Goal: Task Accomplishment & Management: Manage account settings

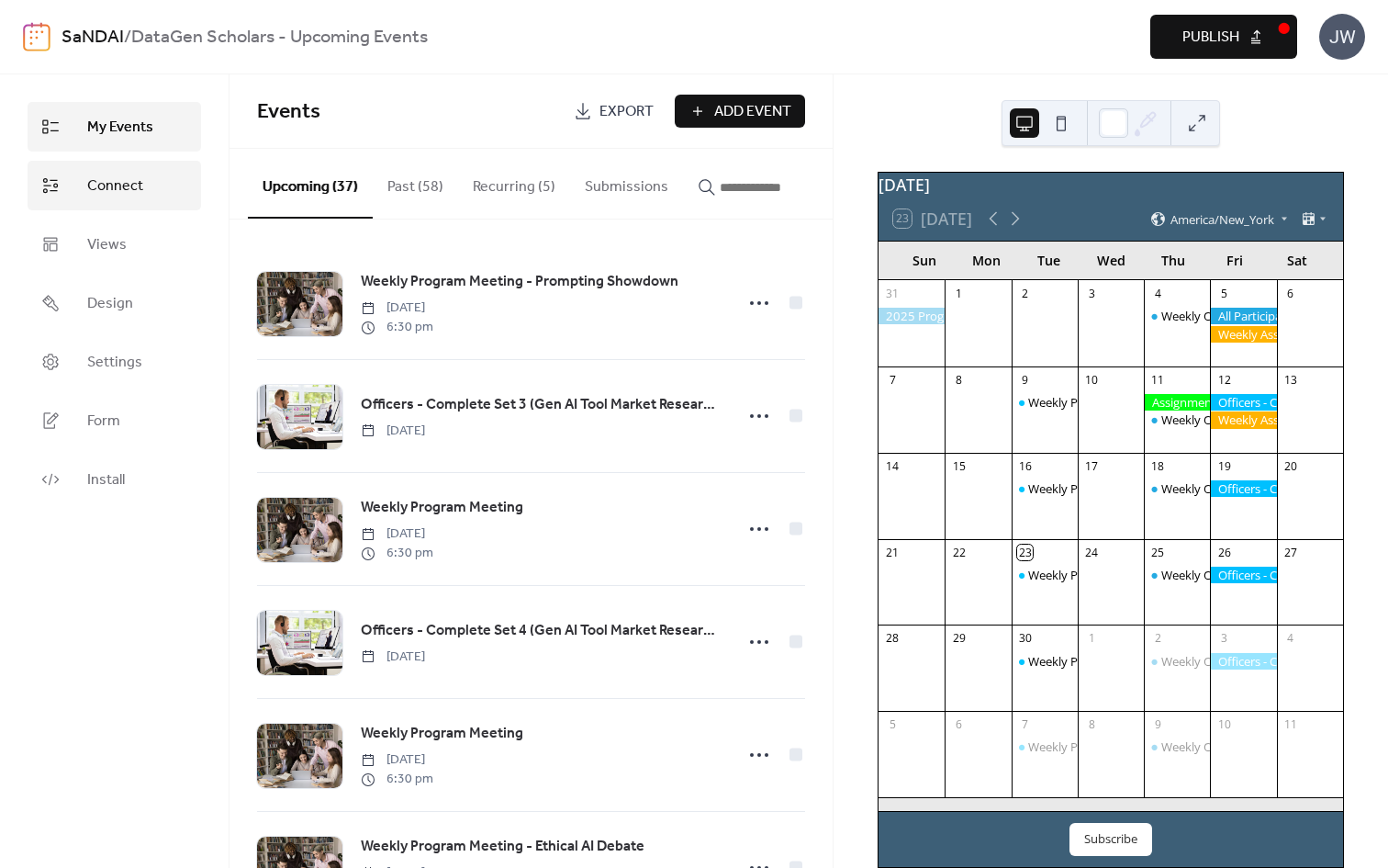
scroll to position [264, 0]
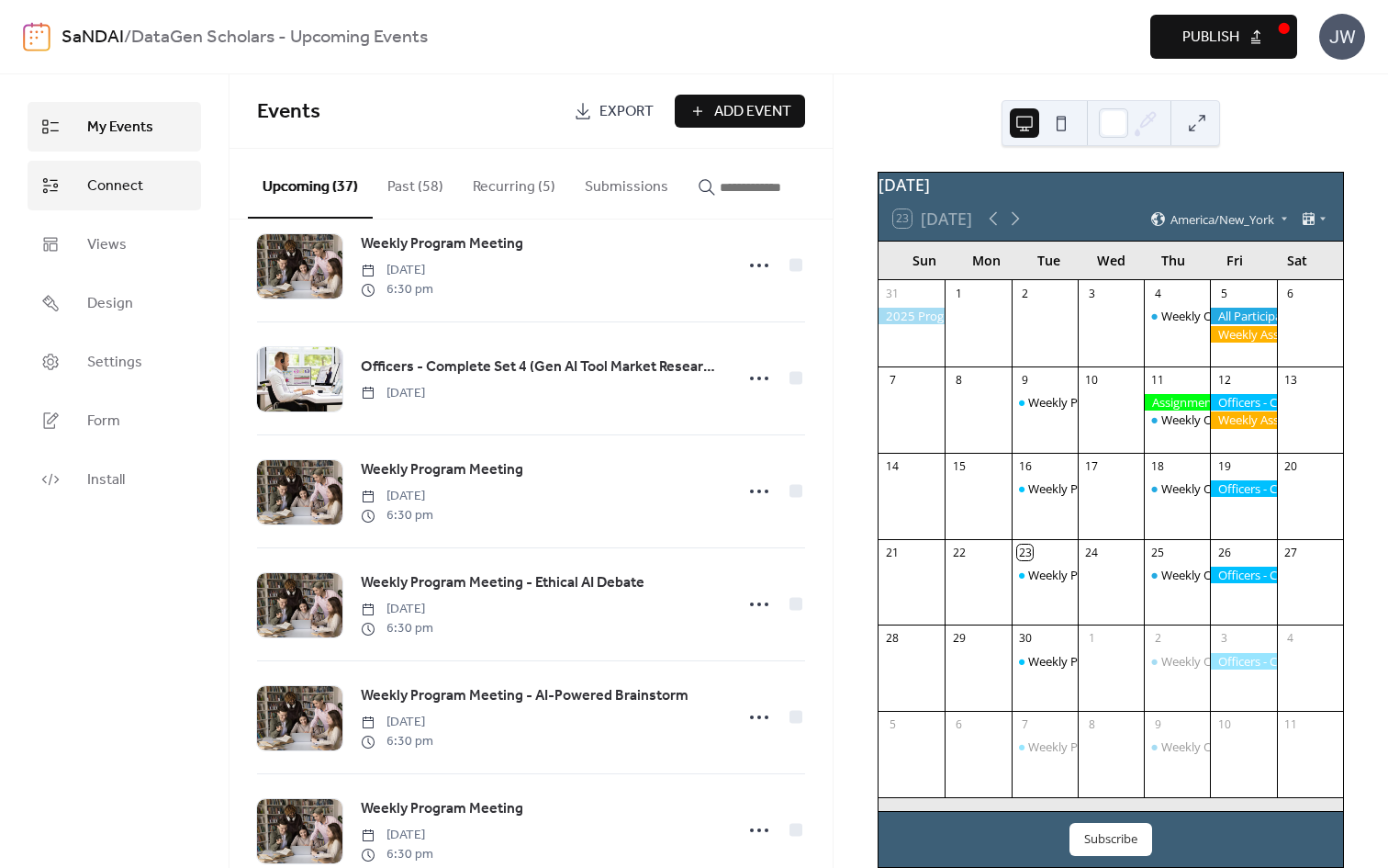
click at [86, 178] on link "Connect" at bounding box center [115, 186] width 173 height 50
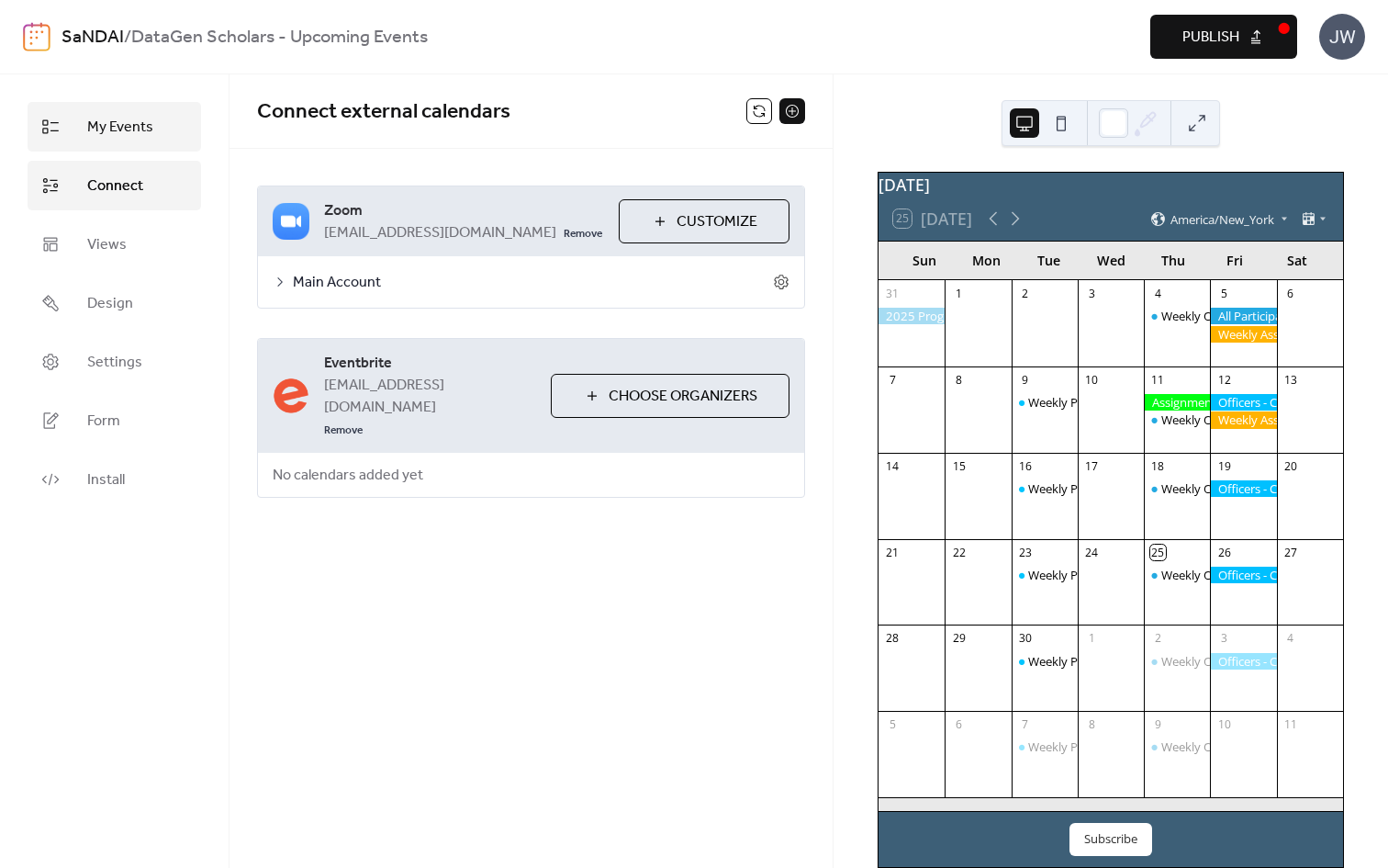
click at [110, 121] on span "My Events" at bounding box center [120, 127] width 66 height 22
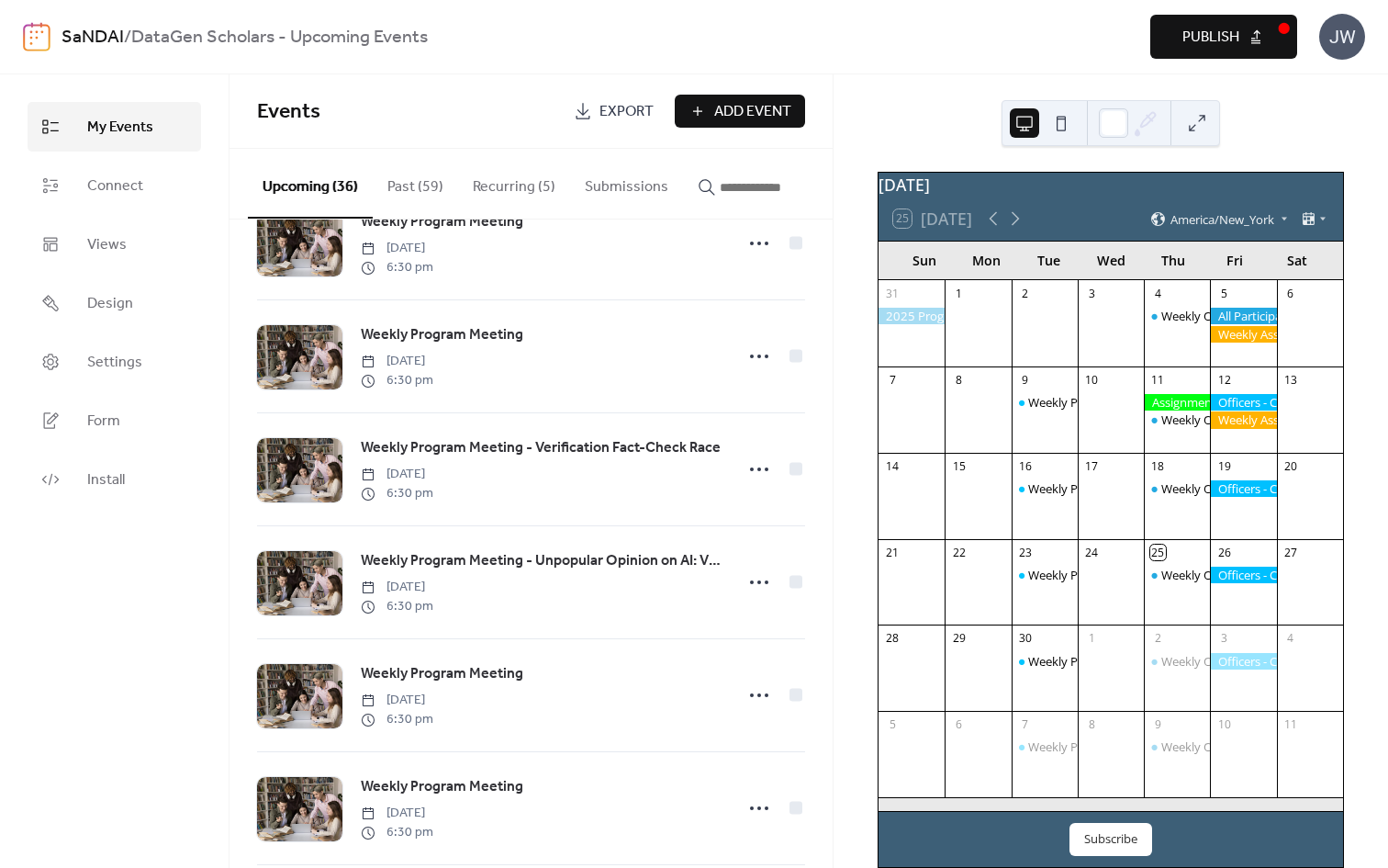
scroll to position [3491, 0]
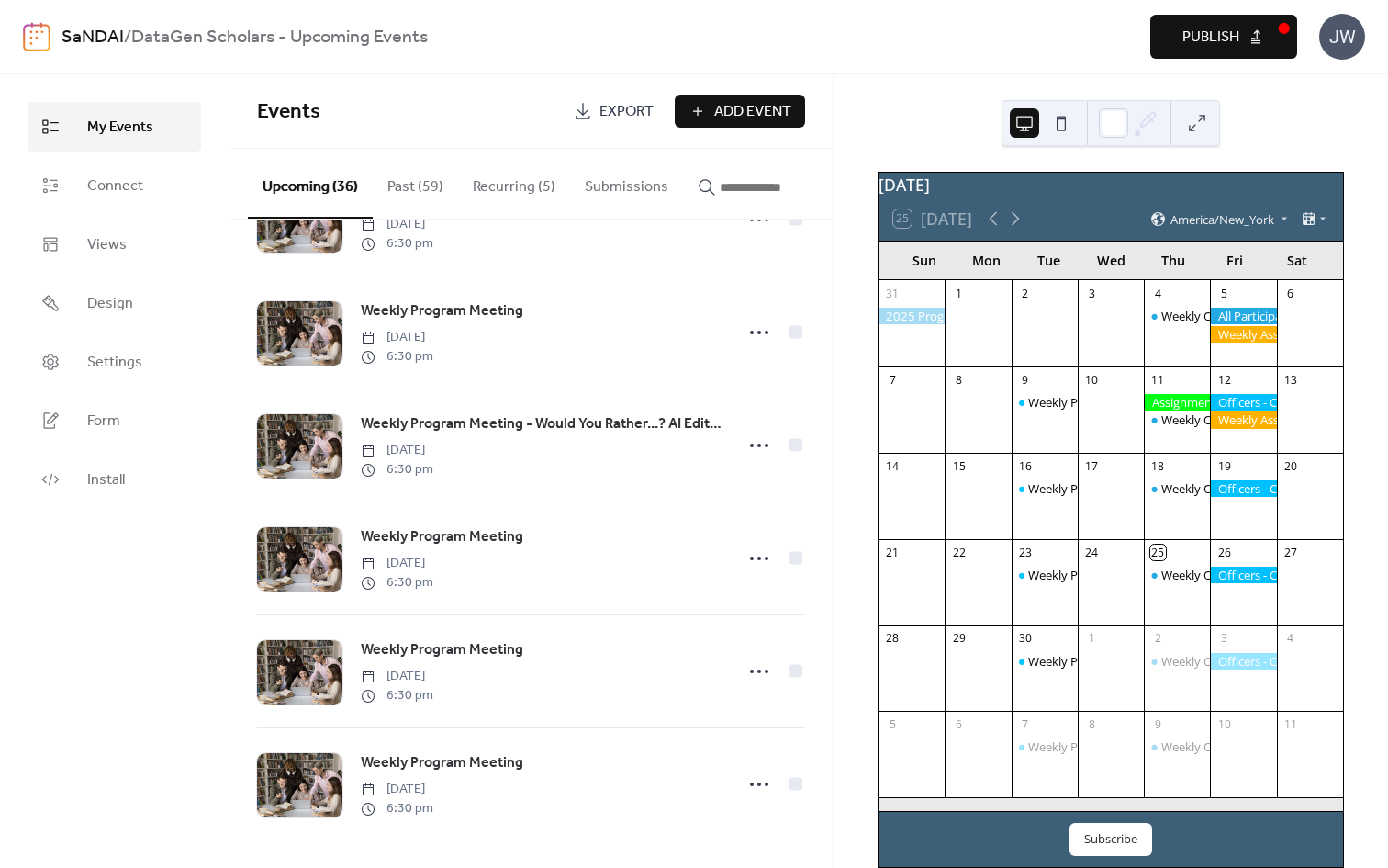
click at [1204, 44] on span "Publish" at bounding box center [1211, 38] width 57 height 22
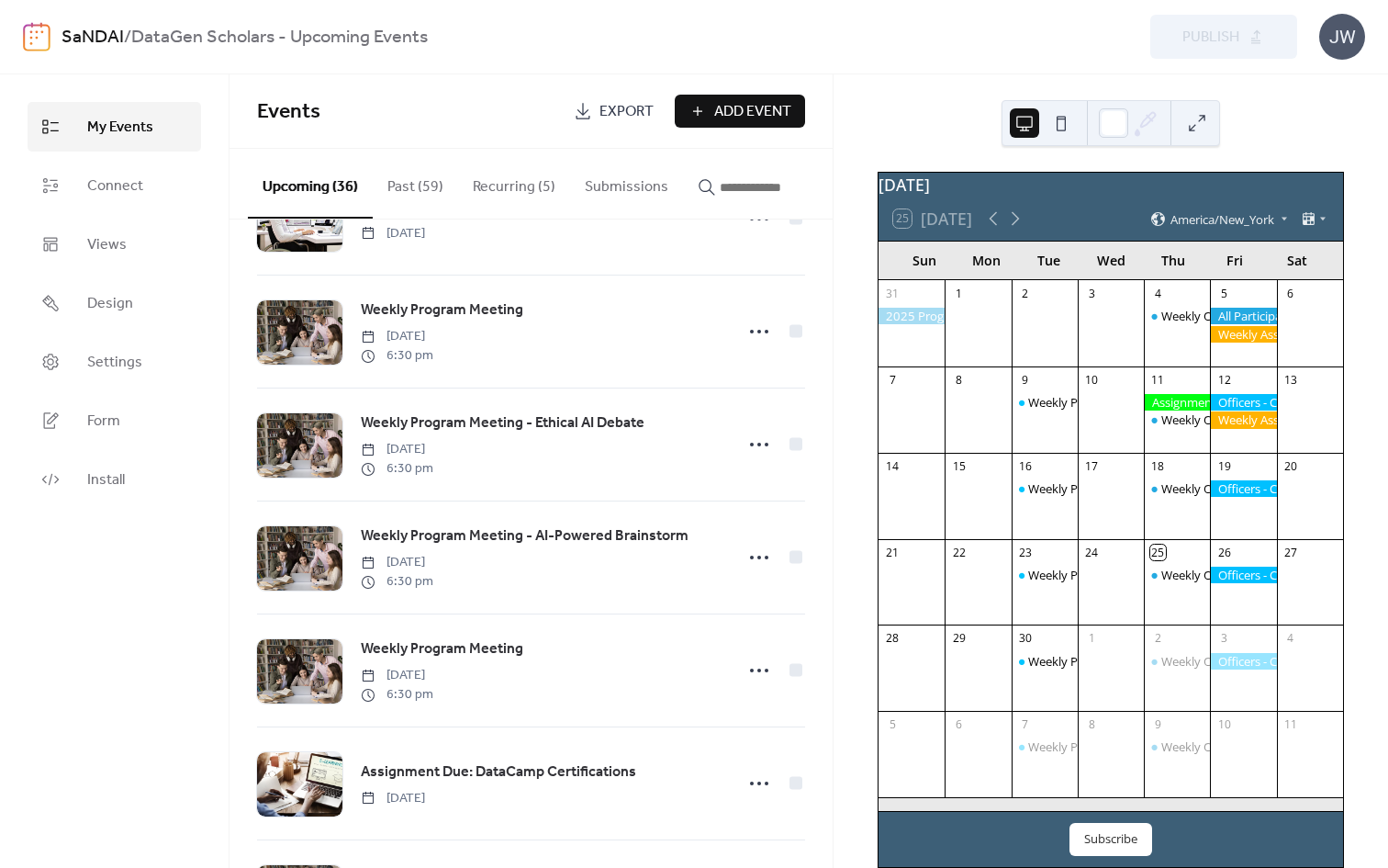
scroll to position [161, 0]
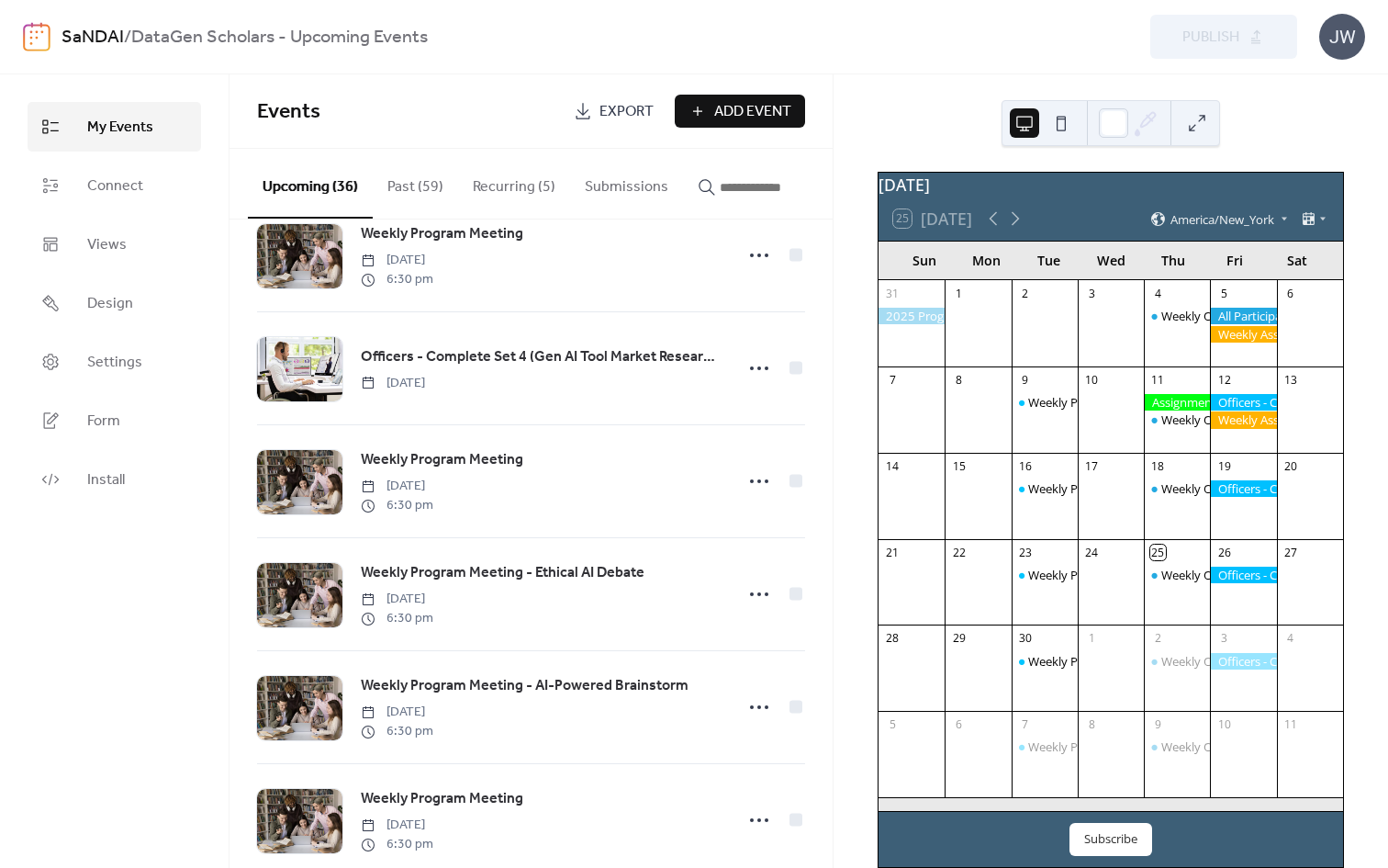
click at [108, 30] on link "SaNDAI" at bounding box center [92, 38] width 63 height 35
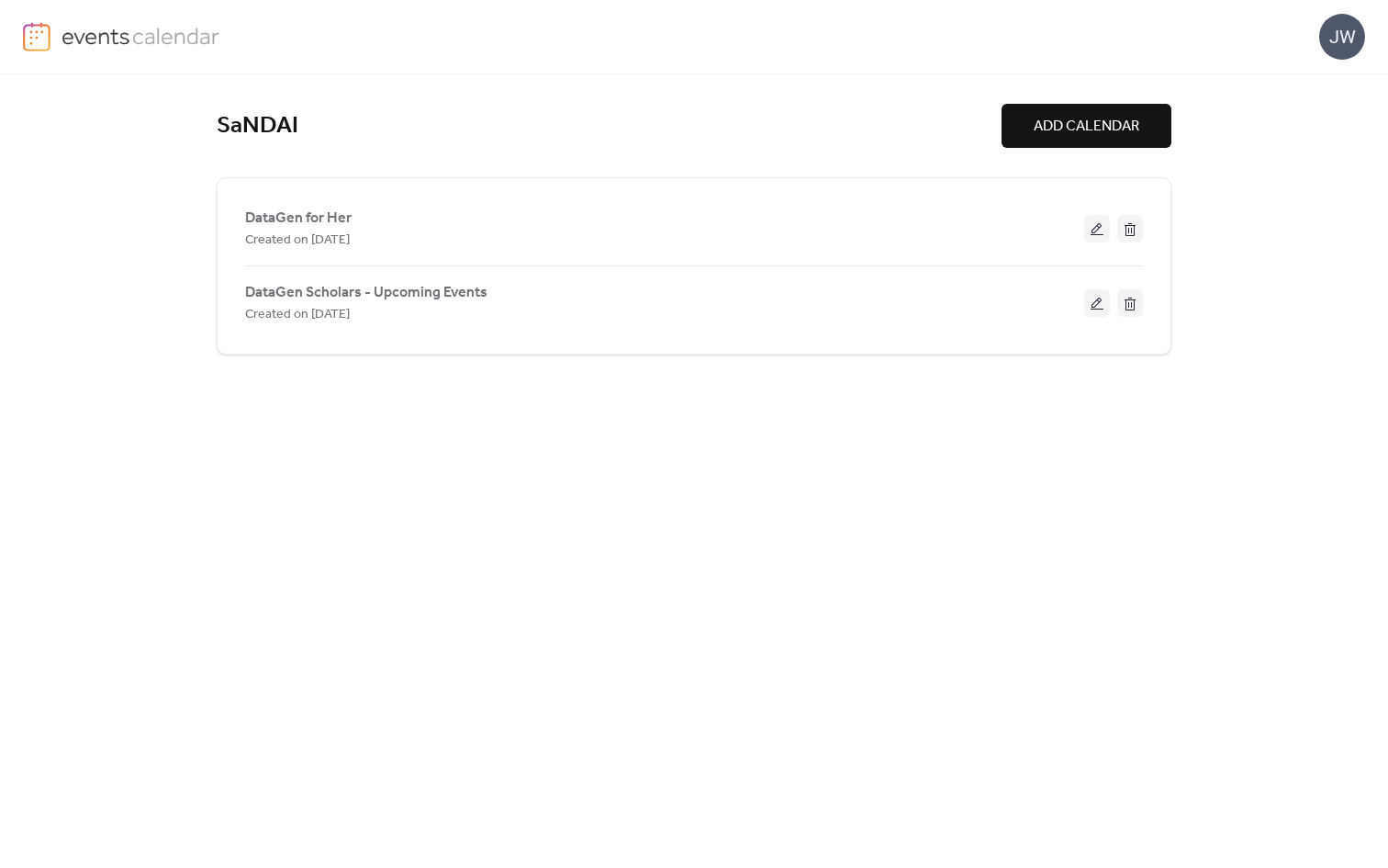
click at [85, 35] on img at bounding box center [141, 36] width 159 height 28
